Goal: Task Accomplishment & Management: Manage account settings

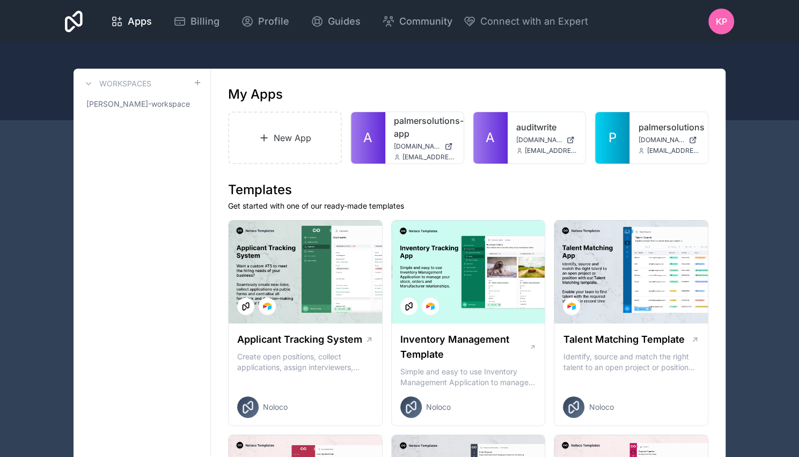
click at [656, 124] on link "palmersolutions" at bounding box center [668, 127] width 61 height 13
click at [0, 0] on icon at bounding box center [0, 0] width 0 height 0
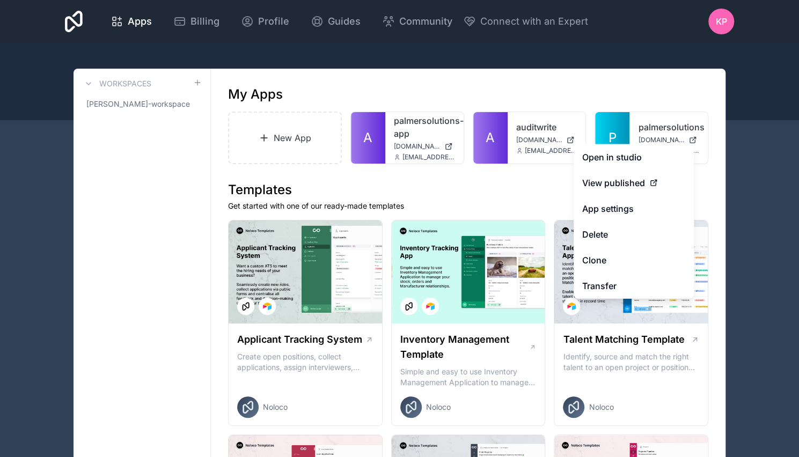
click at [619, 236] on button "Delete" at bounding box center [634, 235] width 120 height 26
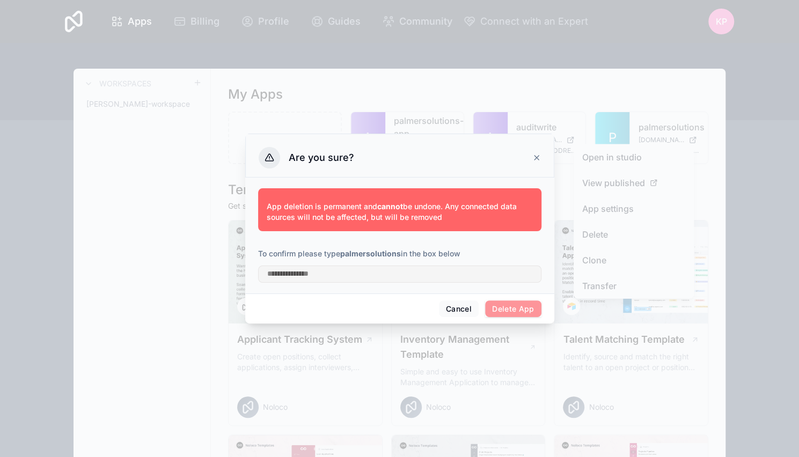
click at [366, 255] on strong "palmersolutions" at bounding box center [370, 253] width 61 height 9
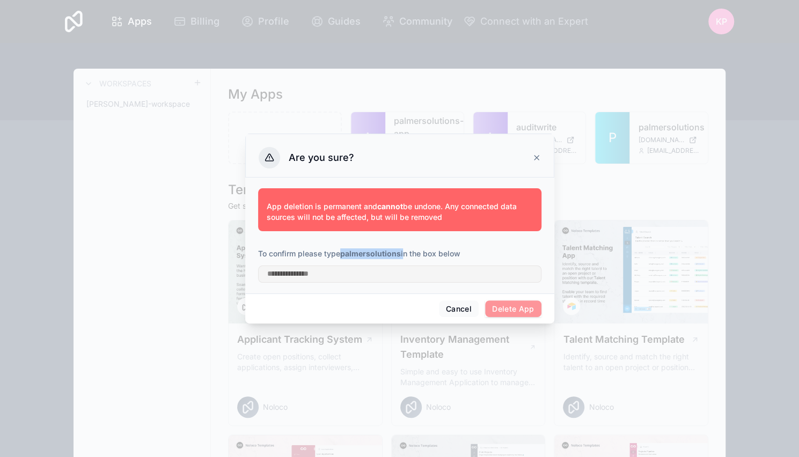
click at [366, 255] on strong "palmersolutions" at bounding box center [370, 253] width 61 height 9
copy p "palmersolutions"
click at [331, 265] on div at bounding box center [399, 271] width 283 height 24
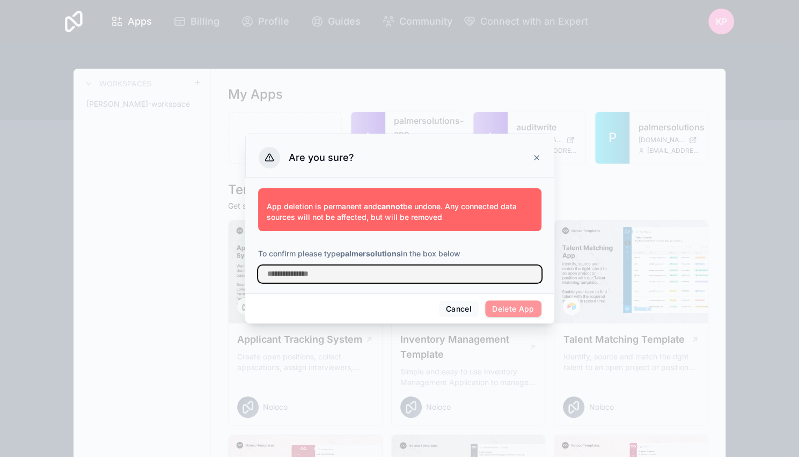
click at [328, 269] on input "text" at bounding box center [399, 274] width 283 height 17
paste input "**********"
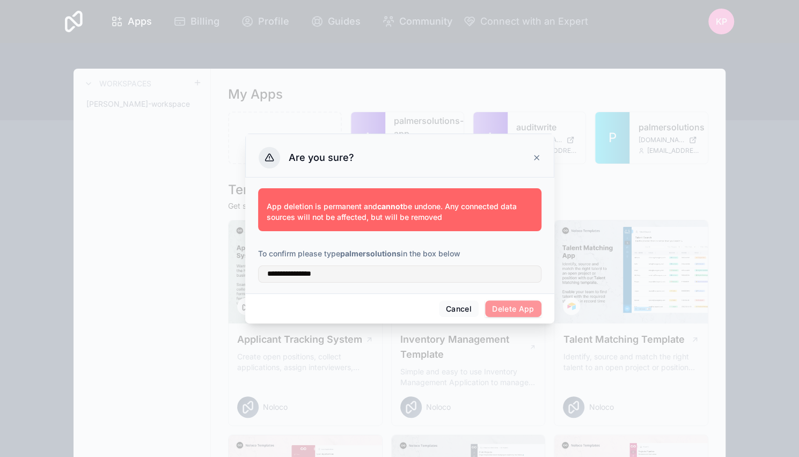
click at [520, 307] on span "Delete App" at bounding box center [513, 308] width 56 height 17
click at [393, 286] on div "**********" at bounding box center [399, 236] width 309 height 116
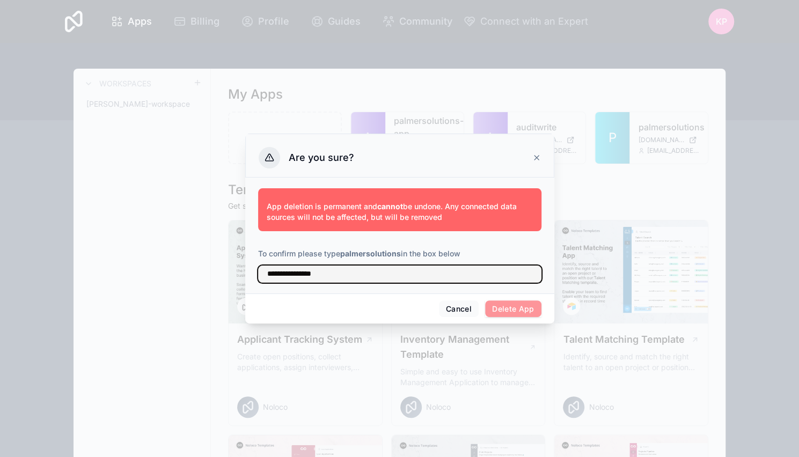
click at [390, 281] on input "**********" at bounding box center [399, 274] width 283 height 17
type input "**********"
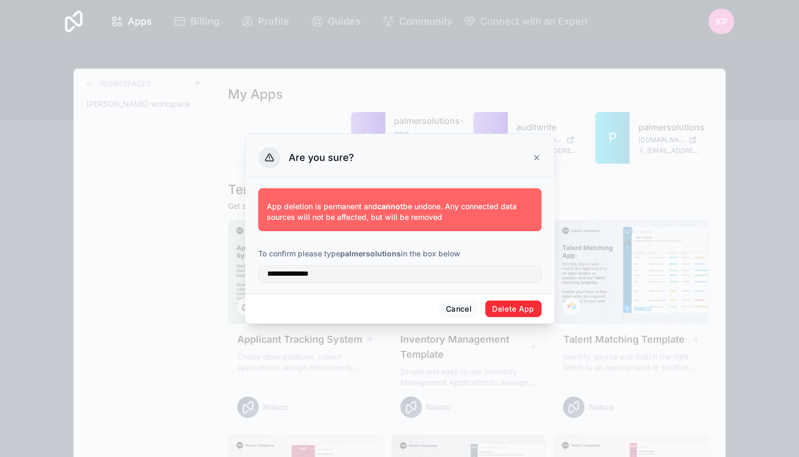
click at [512, 305] on button "Delete App" at bounding box center [513, 308] width 56 height 17
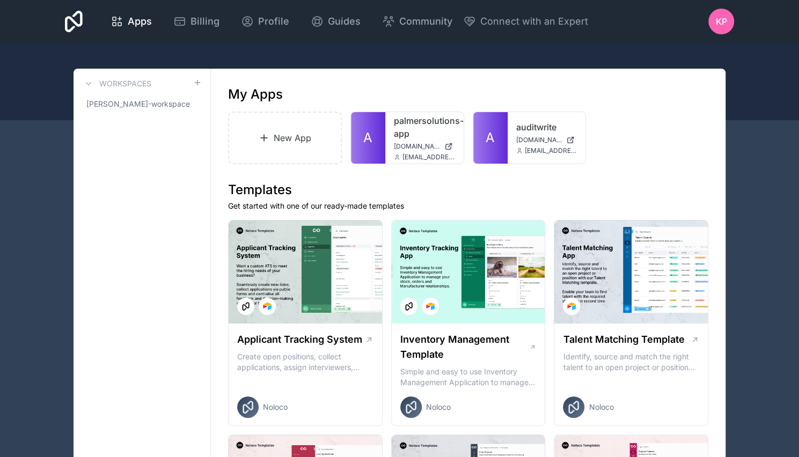
click at [407, 126] on link "palmersolutions-app" at bounding box center [424, 127] width 61 height 26
click at [198, 20] on span "Billing" at bounding box center [204, 21] width 29 height 15
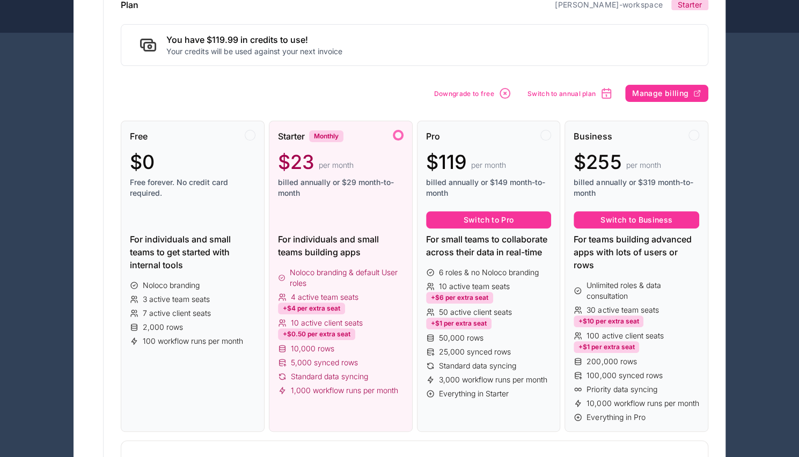
scroll to position [88, 0]
click at [397, 130] on div at bounding box center [398, 134] width 11 height 11
click at [364, 185] on span "billed annually or $29 month-to-month" at bounding box center [341, 187] width 126 height 21
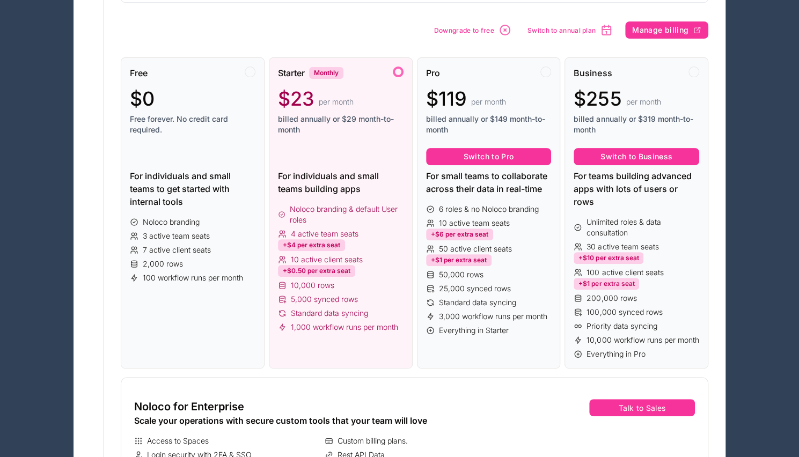
scroll to position [153, 0]
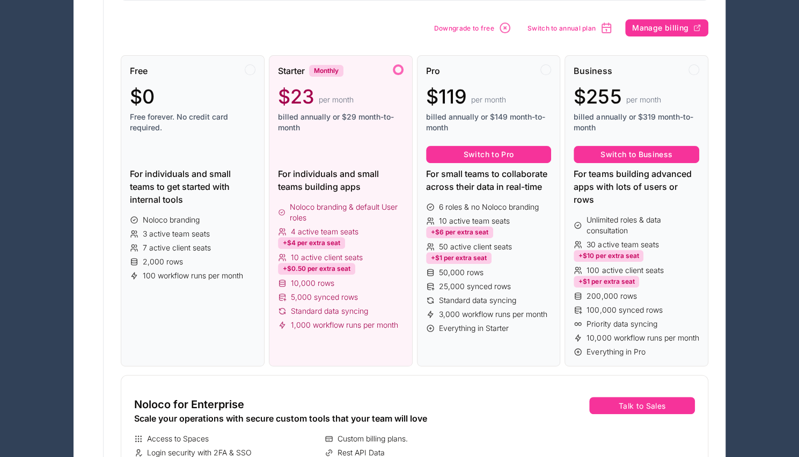
click at [342, 231] on span "4 active team seats" at bounding box center [325, 231] width 68 height 11
click at [335, 152] on div at bounding box center [341, 154] width 126 height 17
click at [346, 184] on div "For individuals and small teams building apps" at bounding box center [341, 180] width 126 height 26
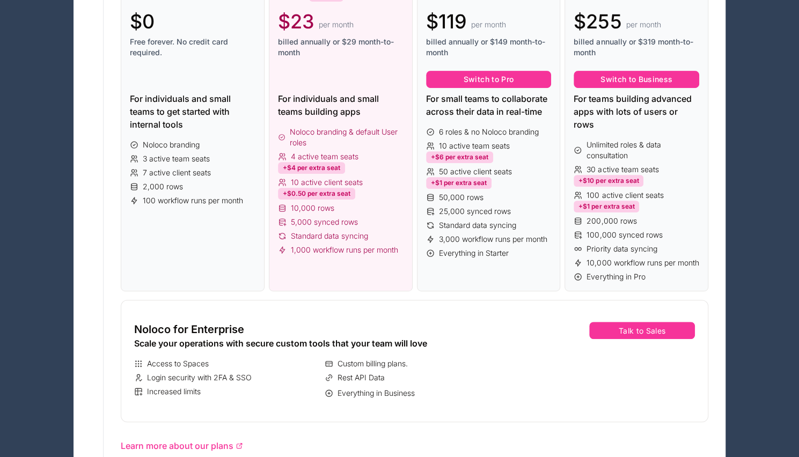
click at [534, 142] on div "10 active team seats +$6 per extra seat" at bounding box center [489, 152] width 126 height 23
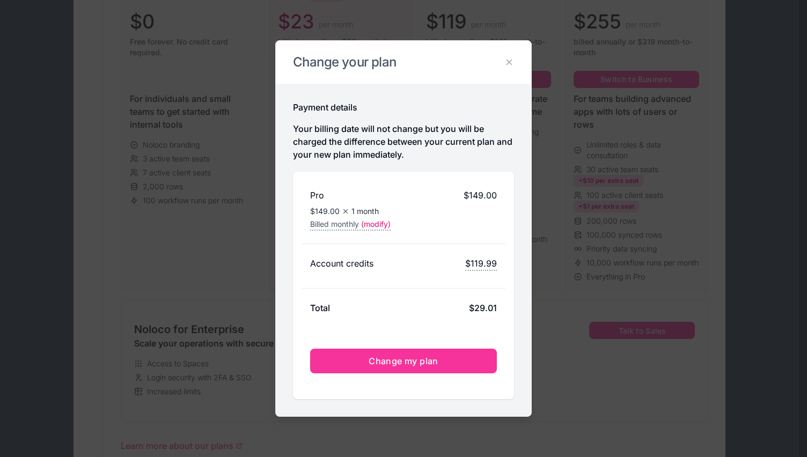
click at [400, 362] on span "Change my plan" at bounding box center [404, 361] width 70 height 11
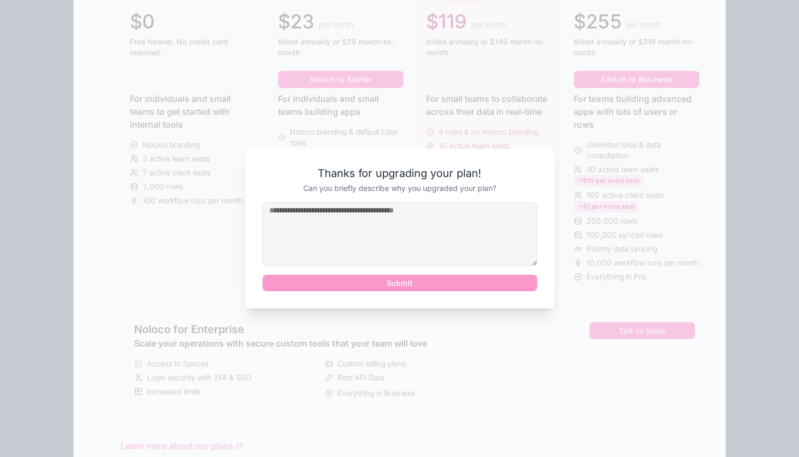
click at [401, 224] on textarea at bounding box center [399, 234] width 275 height 64
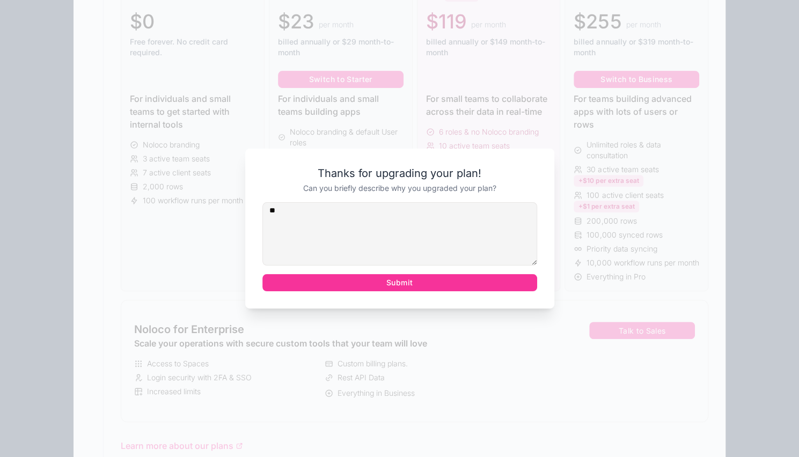
type textarea "*"
type textarea "**********"
click at [405, 284] on button "Submit" at bounding box center [399, 282] width 275 height 17
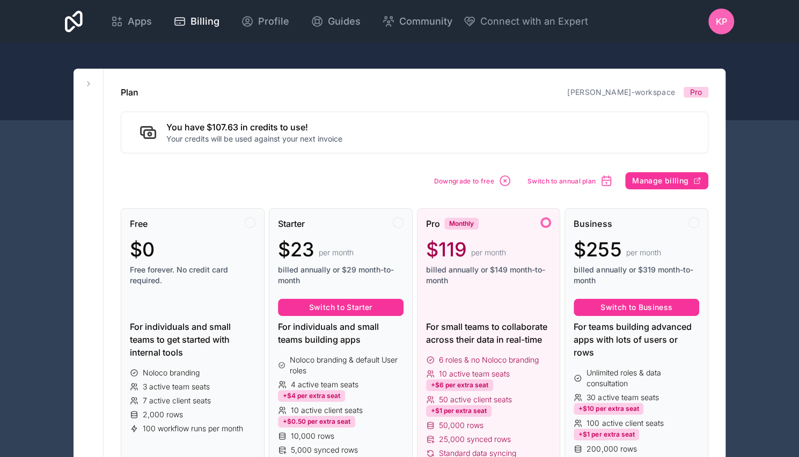
click at [188, 25] on div "Billing" at bounding box center [196, 21] width 46 height 15
click at [122, 14] on div "Apps" at bounding box center [131, 21] width 41 height 15
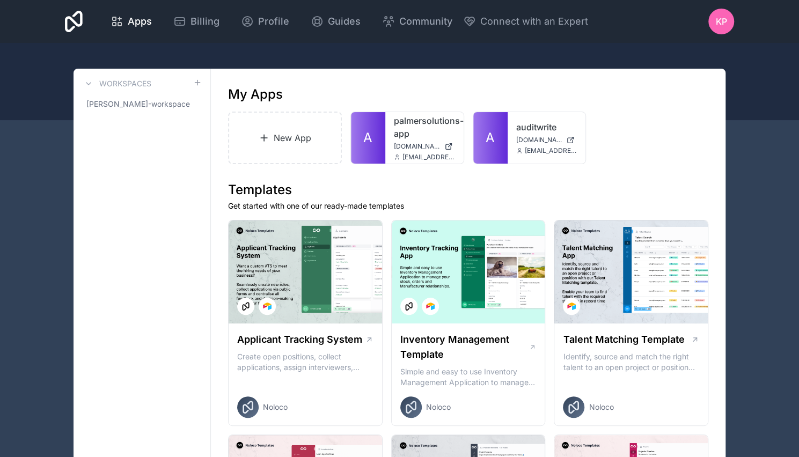
click at [294, 137] on link "New App" at bounding box center [285, 138] width 114 height 53
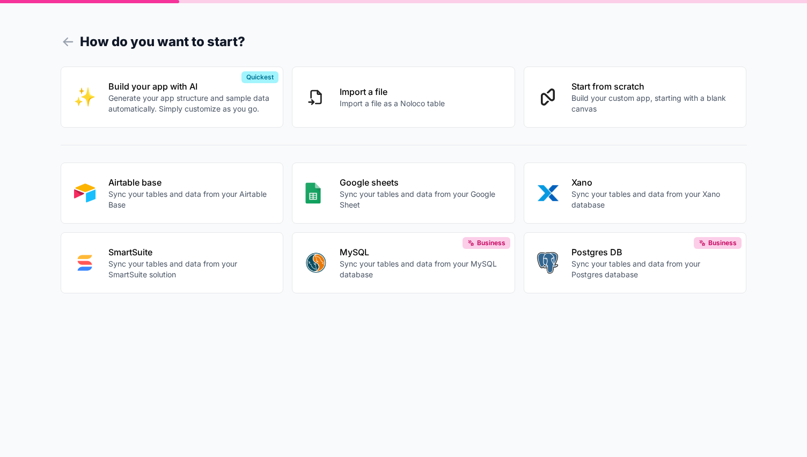
click at [617, 101] on p "Build your custom app, starting with a blank canvas" at bounding box center [652, 103] width 162 height 21
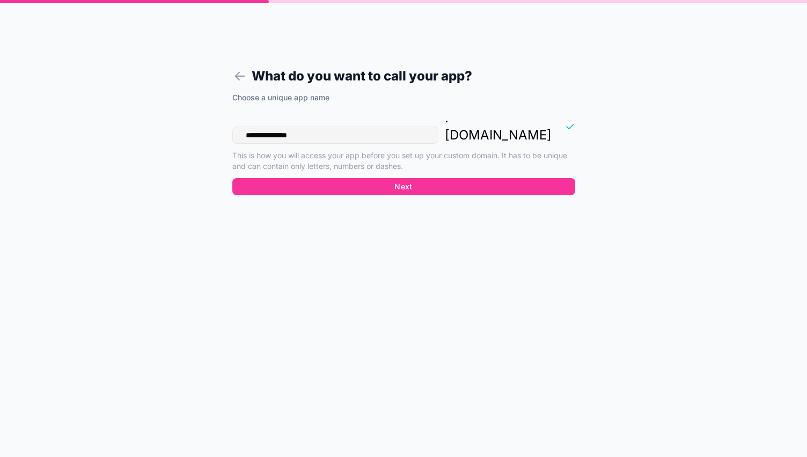
click at [395, 178] on button "Next" at bounding box center [403, 186] width 343 height 17
